Goal: Find specific page/section: Find specific page/section

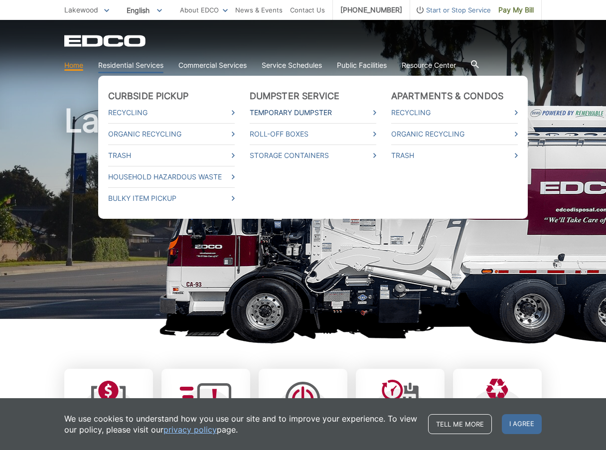
click at [300, 111] on link "Temporary Dumpster" at bounding box center [313, 112] width 127 height 11
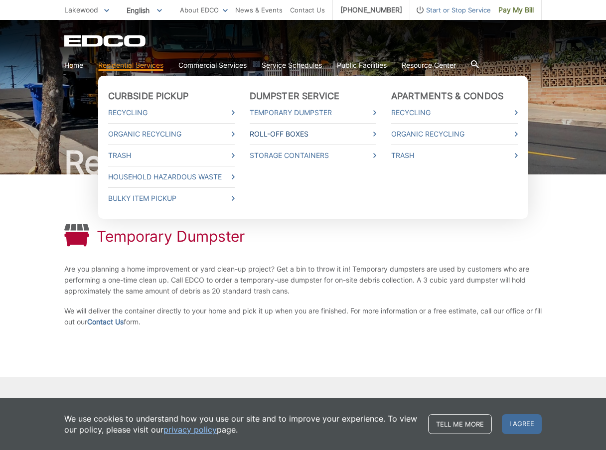
click at [277, 135] on link "Roll-Off Boxes" at bounding box center [313, 134] width 127 height 11
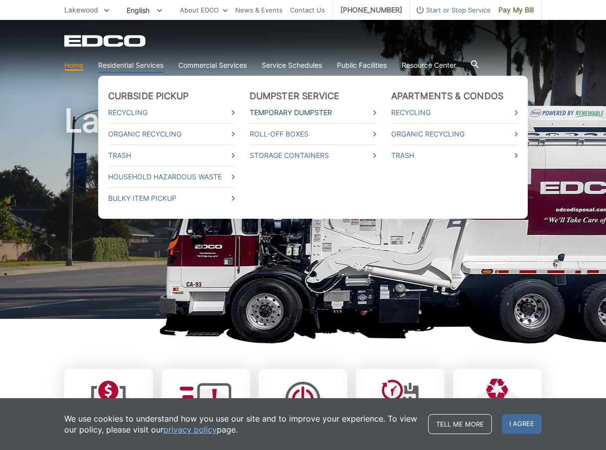
click at [312, 108] on link "Temporary Dumpster" at bounding box center [313, 112] width 127 height 11
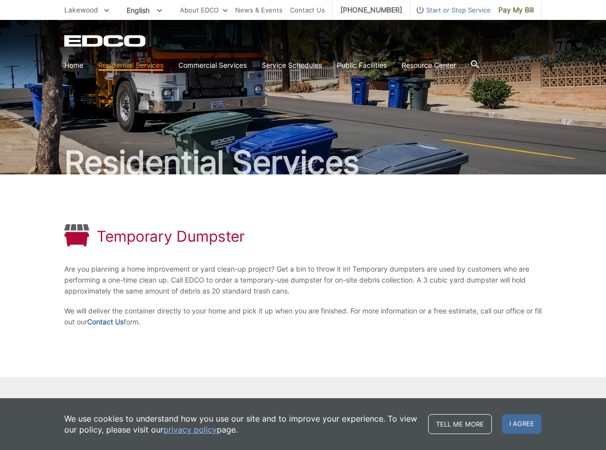
click at [329, 253] on div "Temporary Dumpster Are you planning a home improvement or yard clean-up project…" at bounding box center [302, 275] width 477 height 203
click at [124, 322] on link "Contact Us" at bounding box center [105, 321] width 36 height 11
